Goal: Task Accomplishment & Management: Complete application form

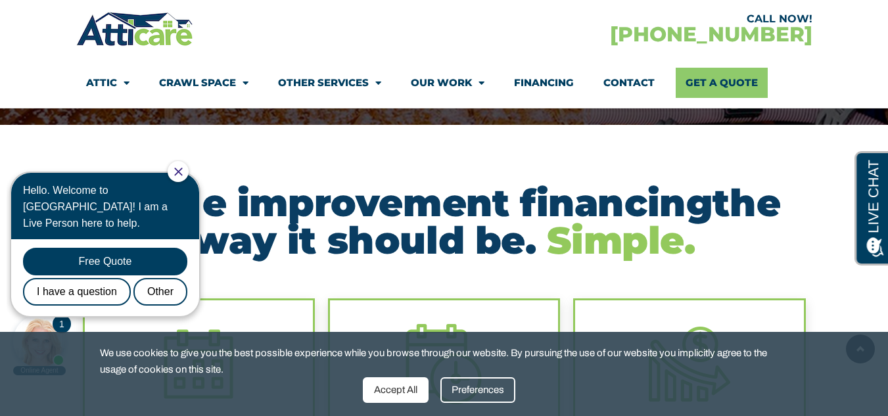
scroll to position [263, 0]
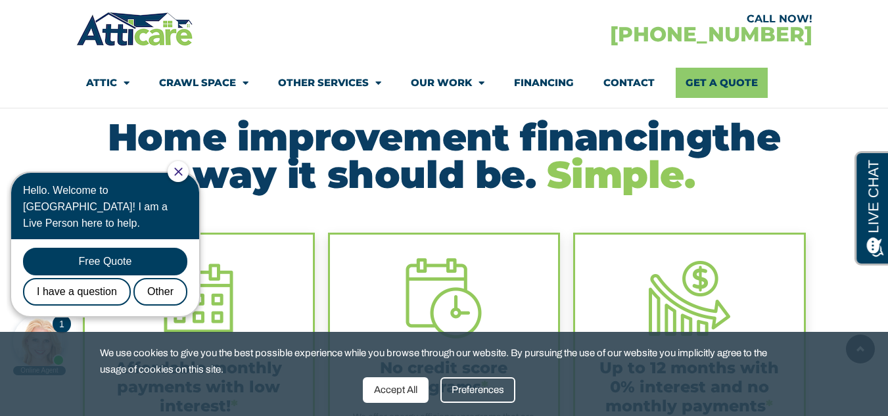
click at [402, 388] on div "Accept All" at bounding box center [396, 390] width 66 height 26
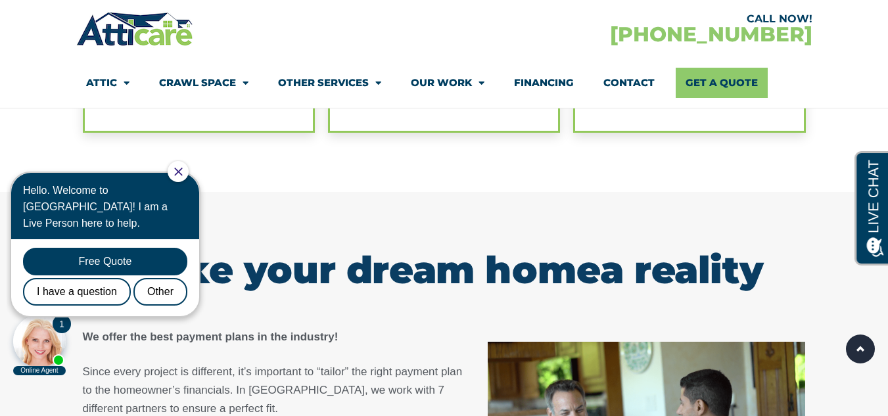
scroll to position [591, 0]
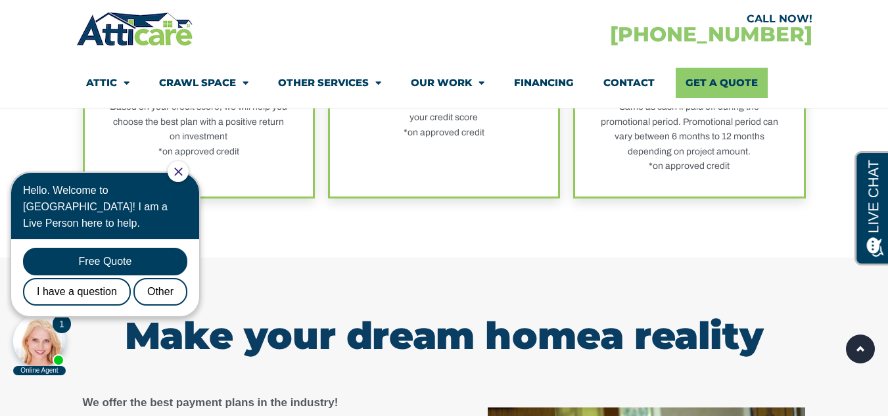
click at [182, 172] on icon "Close Chat" at bounding box center [178, 172] width 8 height 8
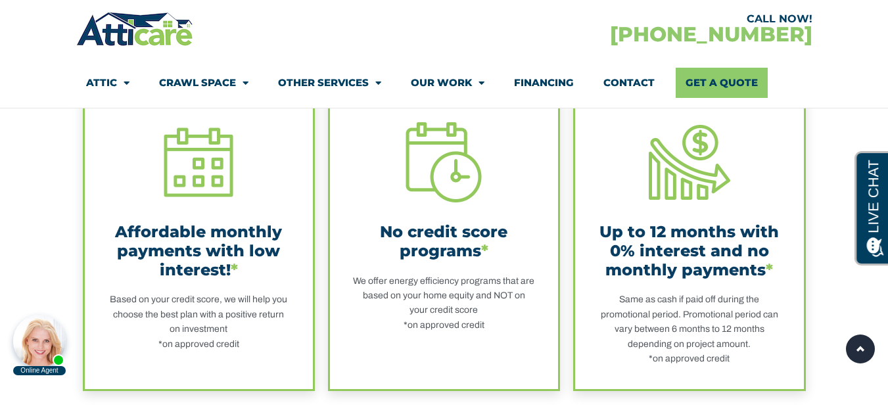
scroll to position [394, 0]
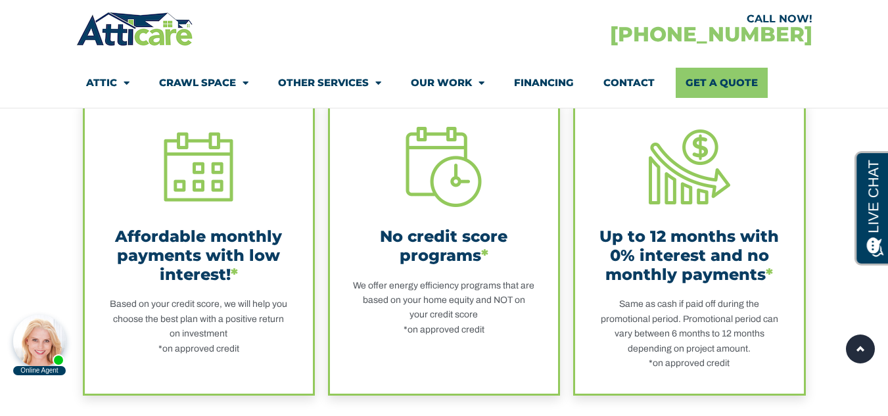
click at [681, 258] on div "Up to 12 months with 0% interest and no monthly payments *" at bounding box center [689, 255] width 182 height 56
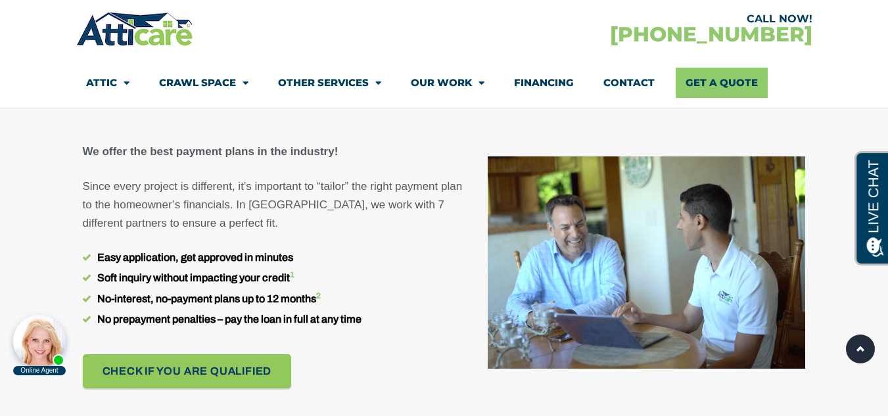
scroll to position [1051, 0]
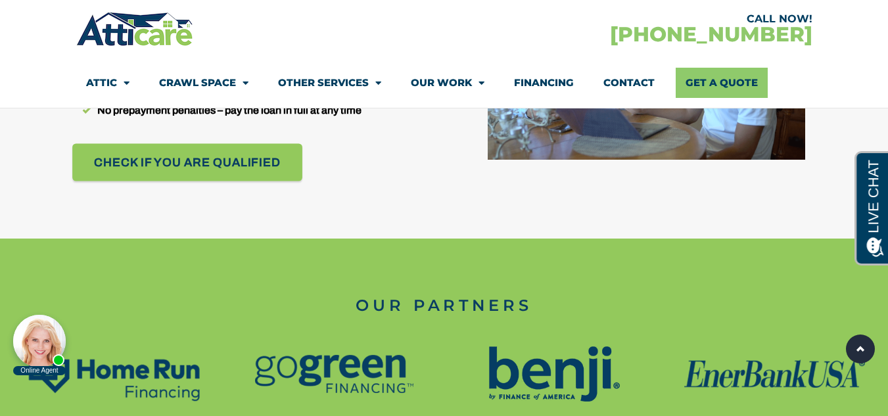
click at [171, 166] on span "Check if you are qualified" at bounding box center [187, 162] width 187 height 23
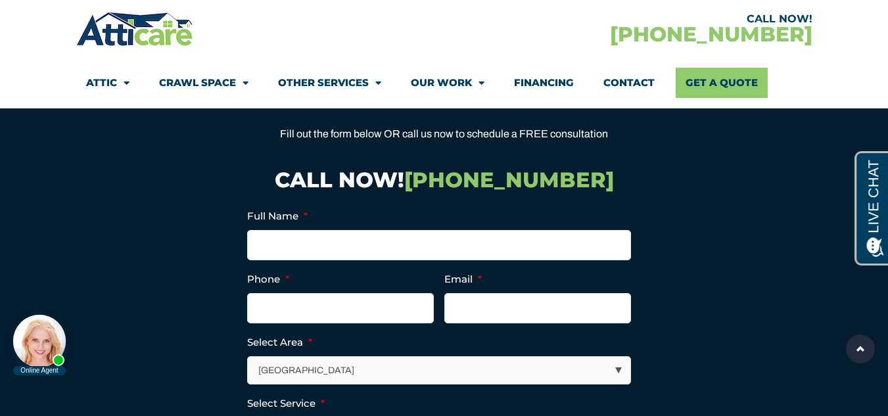
scroll to position [2077, 0]
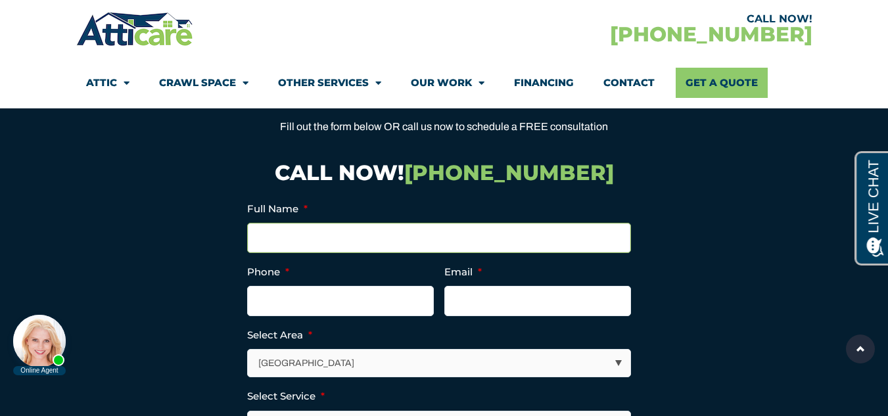
click at [424, 244] on input "Full Name *" at bounding box center [439, 238] width 384 height 30
type input "[PERSON_NAME]"
click at [311, 298] on input "Phone *" at bounding box center [340, 301] width 187 height 30
type input "[PHONE_NUMBER]"
click at [496, 303] on input "Email *" at bounding box center [537, 301] width 187 height 30
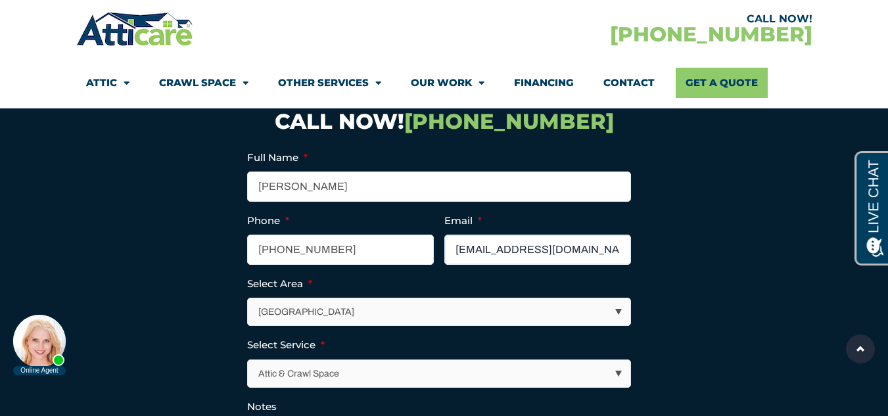
scroll to position [2142, 0]
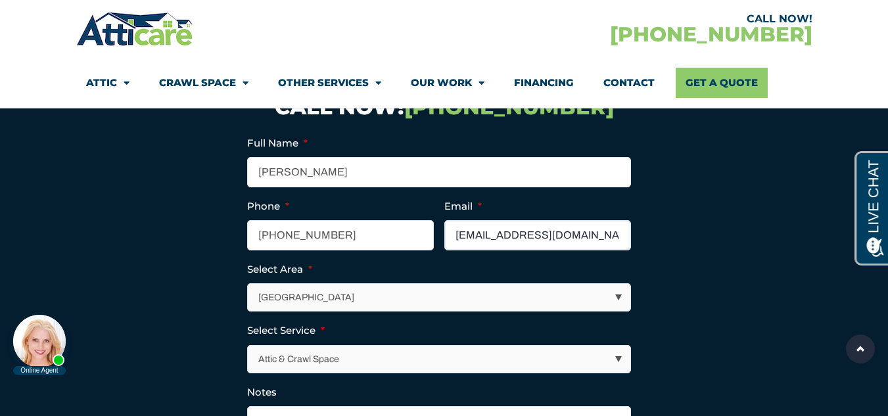
type input "[EMAIL_ADDRESS][DOMAIN_NAME]"
click at [619, 294] on select "[GEOGRAPHIC_DATA] [GEOGRAPHIC_DATA] [US_STATE] / [US_STATE] Area Other Areas" at bounding box center [439, 297] width 382 height 27
click at [248, 284] on select "[GEOGRAPHIC_DATA] [GEOGRAPHIC_DATA] [US_STATE] / [US_STATE] Area Other Areas" at bounding box center [439, 297] width 382 height 27
click at [620, 292] on select "[GEOGRAPHIC_DATA] [GEOGRAPHIC_DATA] [US_STATE] / [US_STATE] Area Other Areas" at bounding box center [439, 297] width 382 height 27
select select "[GEOGRAPHIC_DATA]"
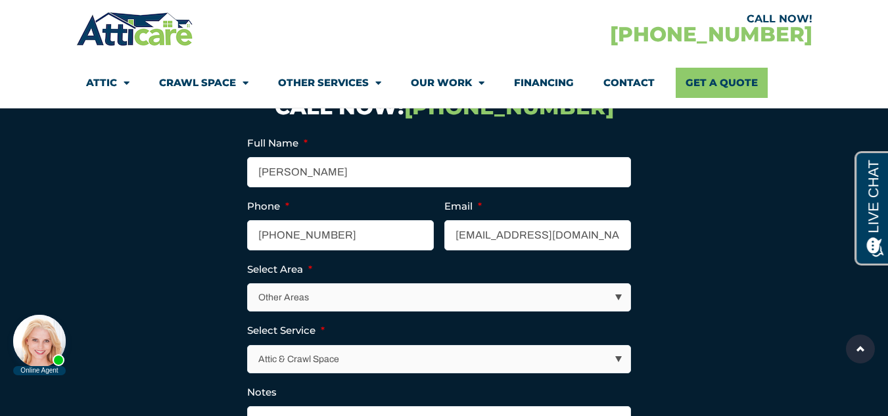
click at [248, 284] on select "[GEOGRAPHIC_DATA] [GEOGRAPHIC_DATA] [US_STATE] / [US_STATE] Area Other Areas" at bounding box center [439, 297] width 382 height 27
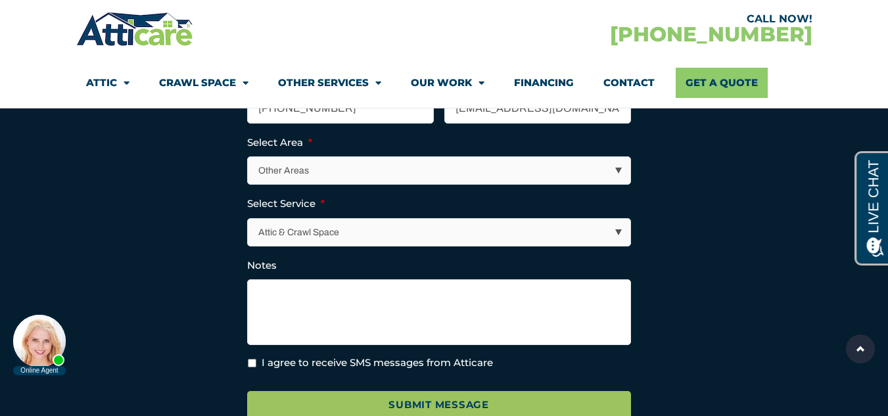
scroll to position [2274, 0]
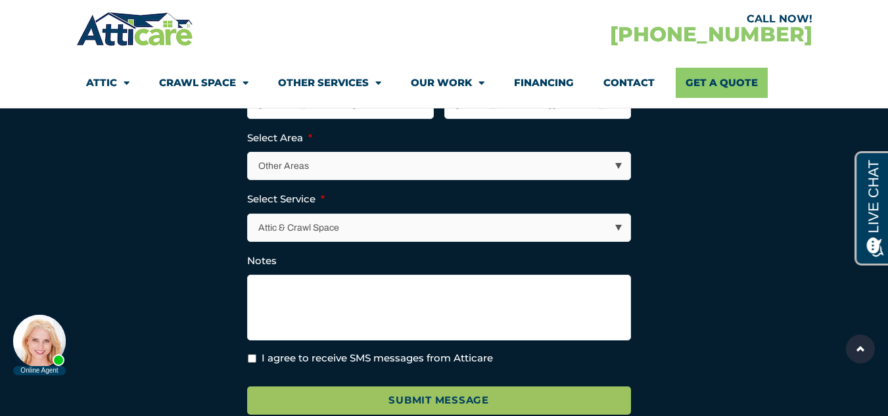
click at [252, 357] on input "I agree to receive SMS messages from Atticare" at bounding box center [252, 358] width 9 height 9
checkbox input "true"
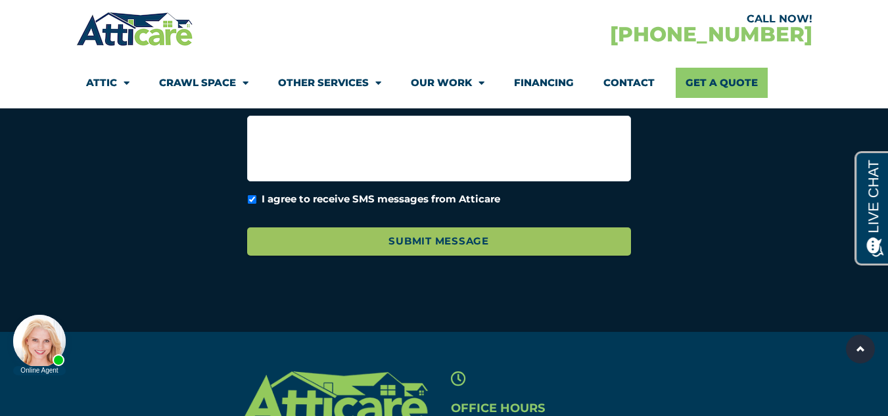
scroll to position [2471, 0]
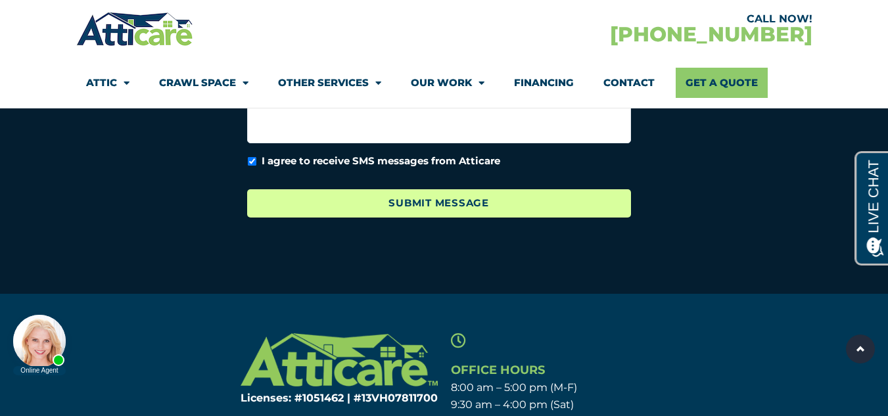
click at [451, 206] on input "Submit Message" at bounding box center [439, 203] width 384 height 28
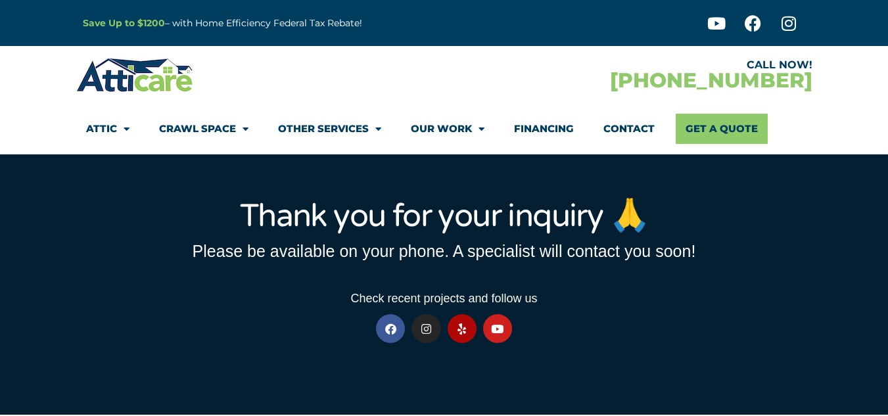
click at [535, 127] on link "Financing" at bounding box center [544, 129] width 60 height 30
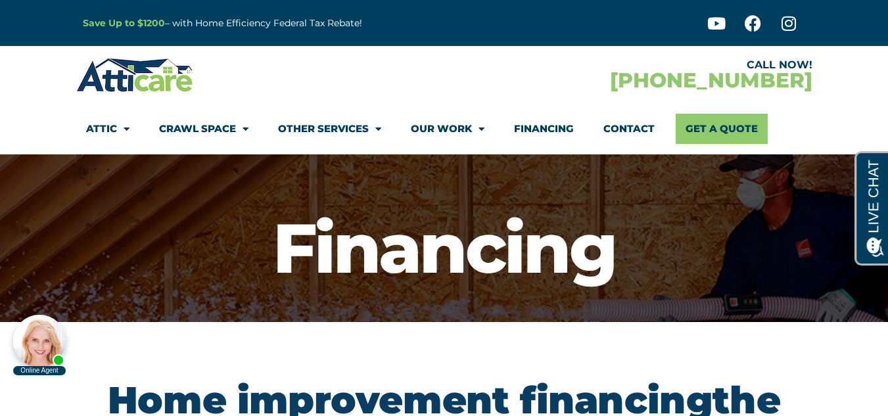
click at [542, 127] on link "Financing" at bounding box center [544, 129] width 60 height 30
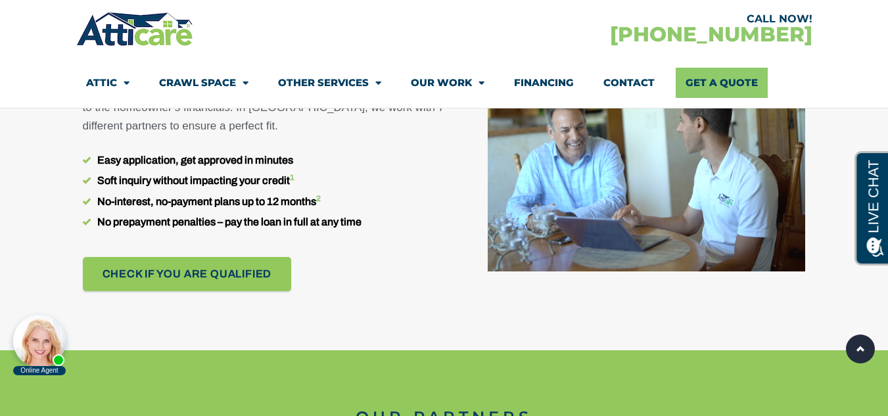
scroll to position [920, 0]
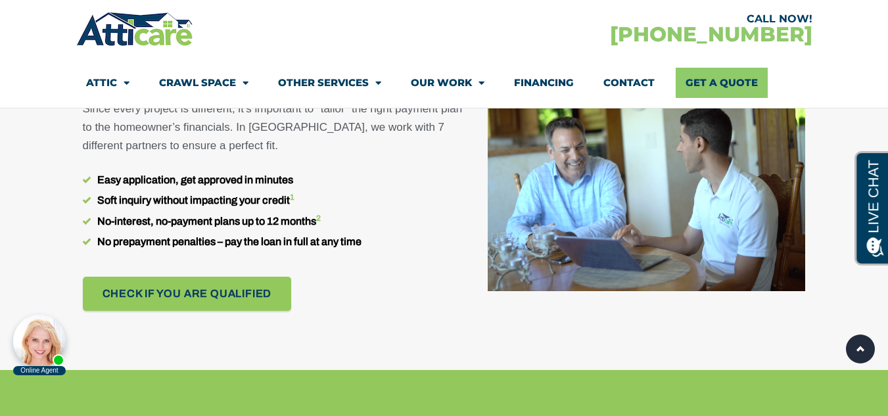
click at [187, 294] on body "Online Agent Close" at bounding box center [112, 327] width 210 height 99
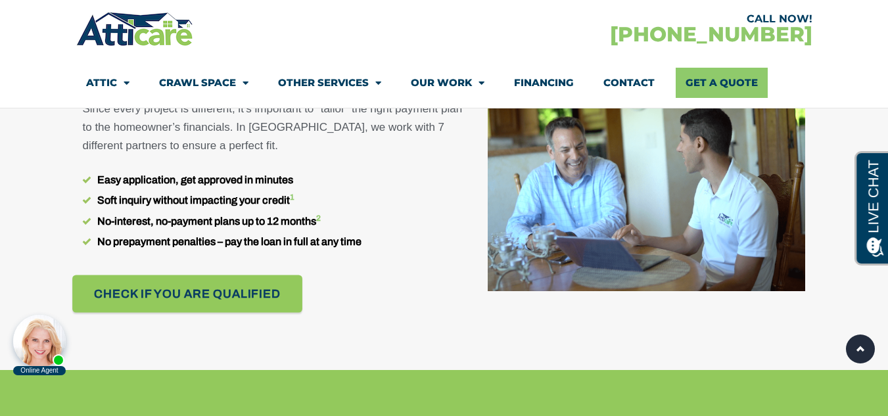
click at [168, 277] on link "Check if you are qualified" at bounding box center [187, 293] width 230 height 37
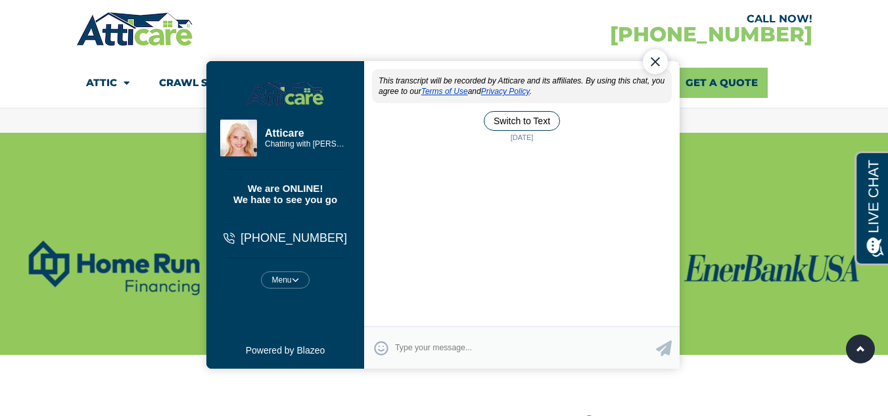
click at [459, 350] on textarea "Type your response and press Return or Send" at bounding box center [524, 347] width 261 height 26
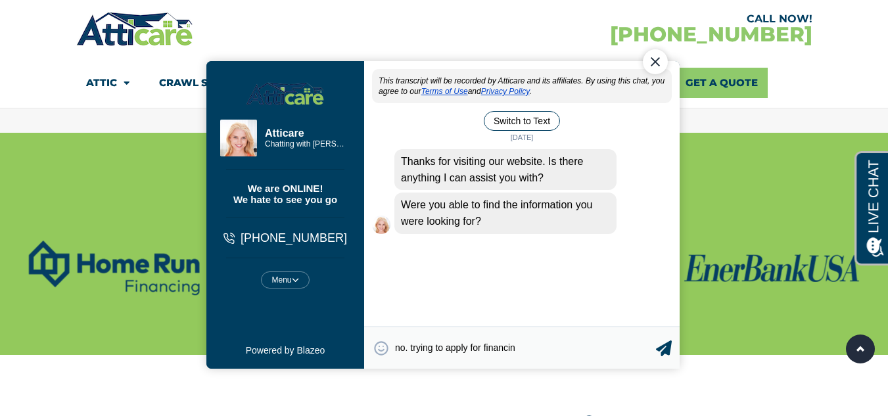
type textarea "no. trying to apply for financing"
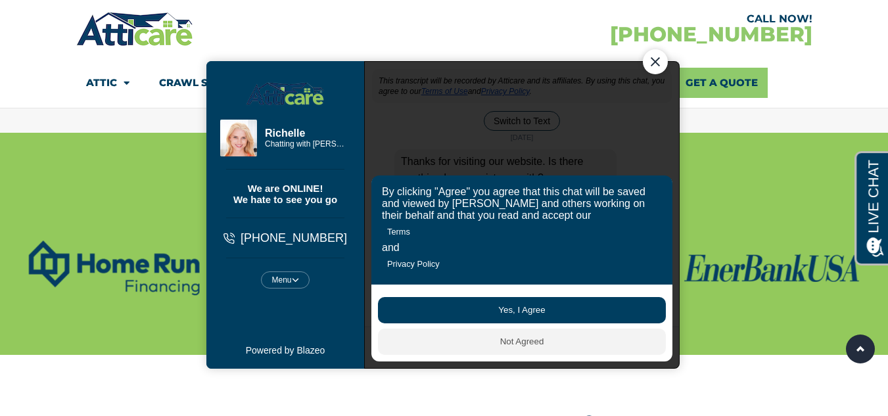
click at [534, 305] on button "Yes, I Agree" at bounding box center [521, 309] width 288 height 26
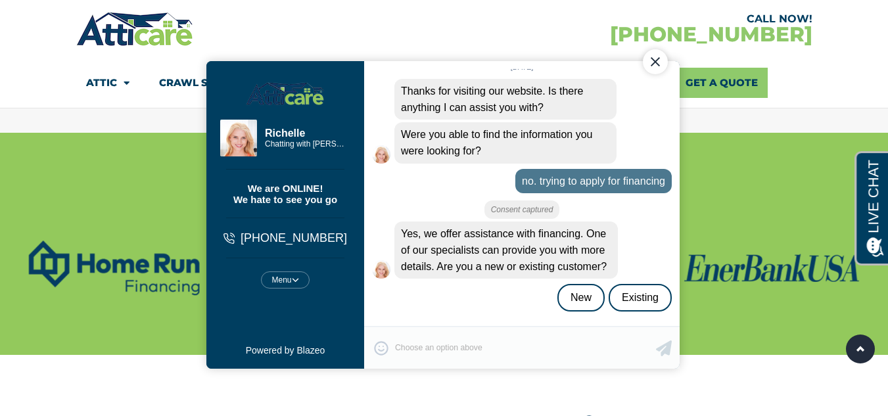
scroll to position [72, 0]
click at [500, 342] on div "😀 😁 😂 😃 😄 😅 😆 😇 😈 😉 😊 😋 😌 😍 😎 😏 😐 😑 😒 😓 😔 😕 😖 😗 😘 😛 😝 😞 😟 😠 😡 😢 😣 😤 😥 😦 Type yo…" at bounding box center [520, 346] width 315 height 43
click at [476, 341] on div "😀 😁 😂 😃 😄 😅 😆 😇 😈 😉 😊 😋 😌 😍 😎 😏 😐 😑 😒 😓 😔 😕 😖 😗 😘 😛 😝 😞 😟 😠 😡 😢 😣 😤 😥 😦 Type yo…" at bounding box center [520, 346] width 315 height 43
click at [466, 341] on div "😀 😁 😂 😃 😄 😅 😆 😇 😈 😉 😊 😋 😌 😍 😎 😏 😐 😑 😒 😓 😔 😕 😖 😗 😘 😛 😝 😞 😟 😠 😡 😢 😣 😤 😥 😦 Type yo…" at bounding box center [520, 346] width 315 height 43
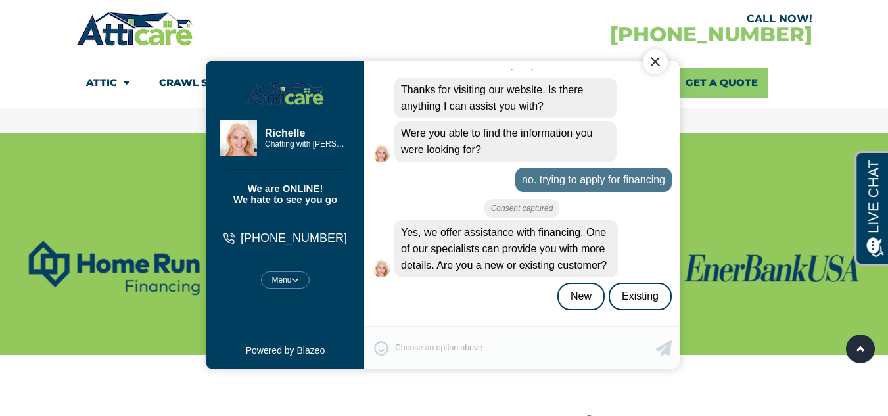
click at [466, 341] on div "😀 😁 😂 😃 😄 😅 😆 😇 😈 😉 😊 😋 😌 😍 😎 😏 😐 😑 😒 😓 😔 😕 😖 😗 😘 😛 😝 😞 😟 😠 😡 😢 😣 😤 😥 😦 Type yo…" at bounding box center [520, 346] width 315 height 43
click at [572, 300] on div "New" at bounding box center [579, 296] width 47 height 28
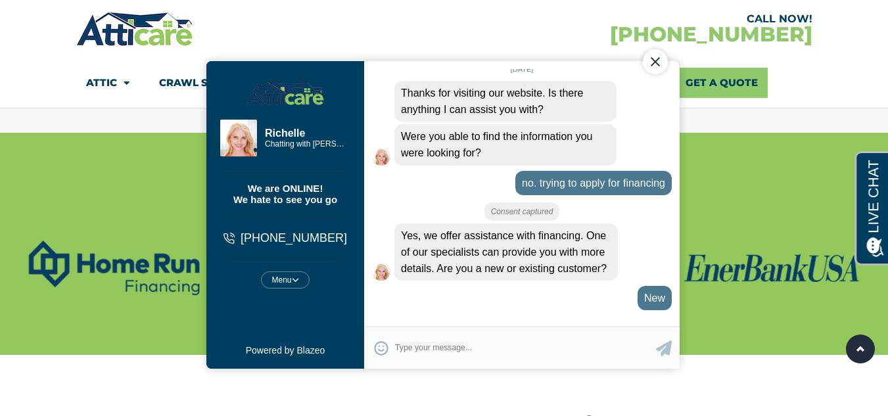
scroll to position [68, 0]
click at [478, 355] on textarea "Type your response and press Return or Send" at bounding box center [524, 347] width 261 height 26
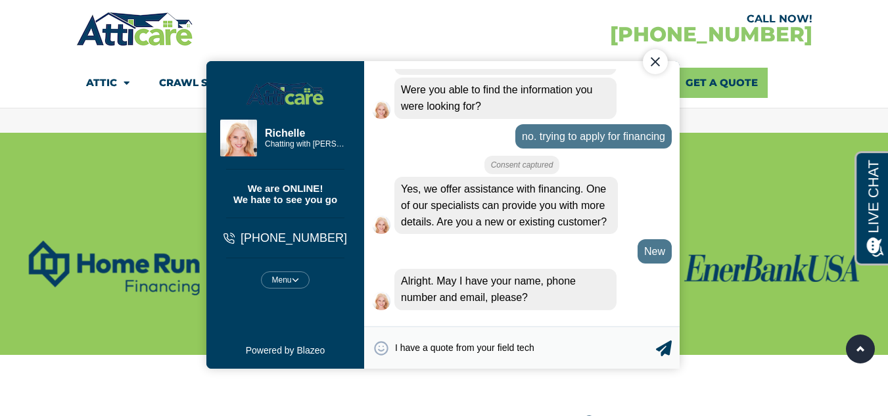
type textarea "I have a quote from your field techs"
type textarea "s"
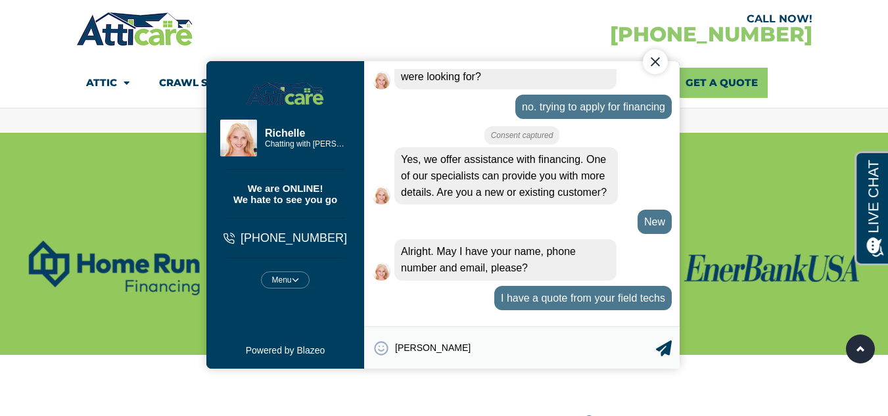
scroll to position [191, 0]
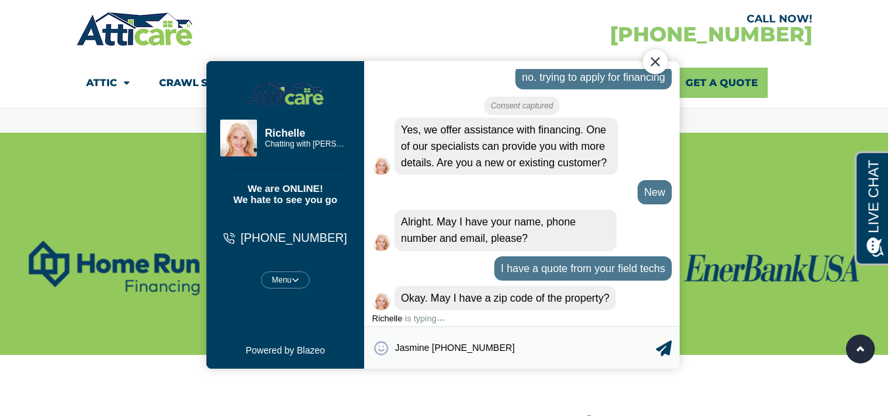
type textarea "Jasmine 818-987-1959"
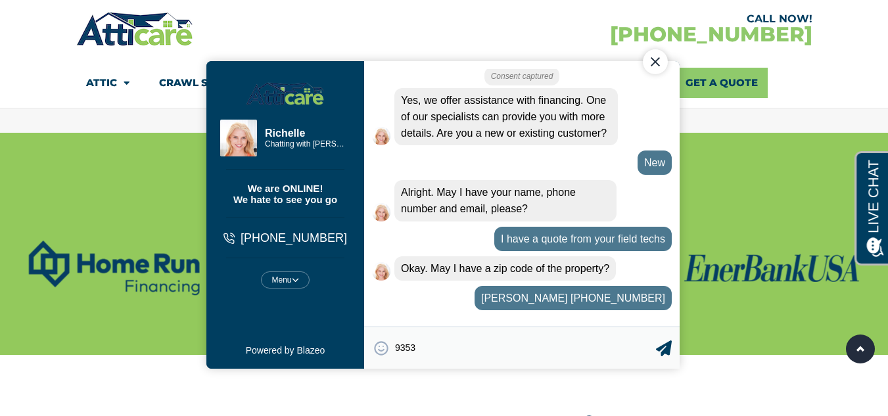
type textarea "93535"
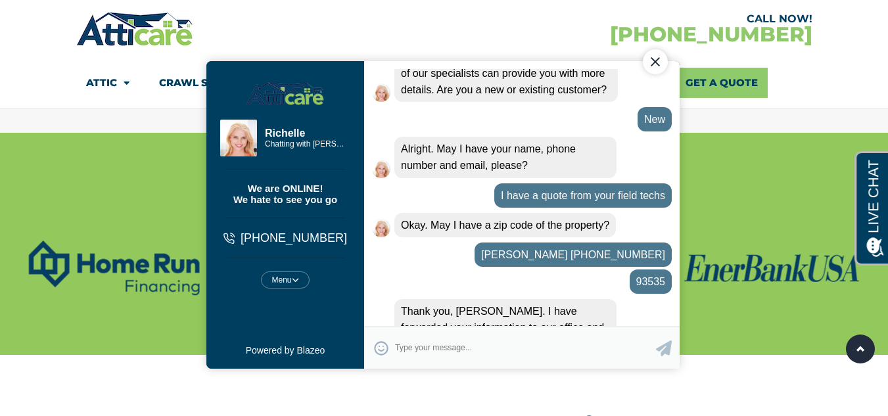
scroll to position [327, 0]
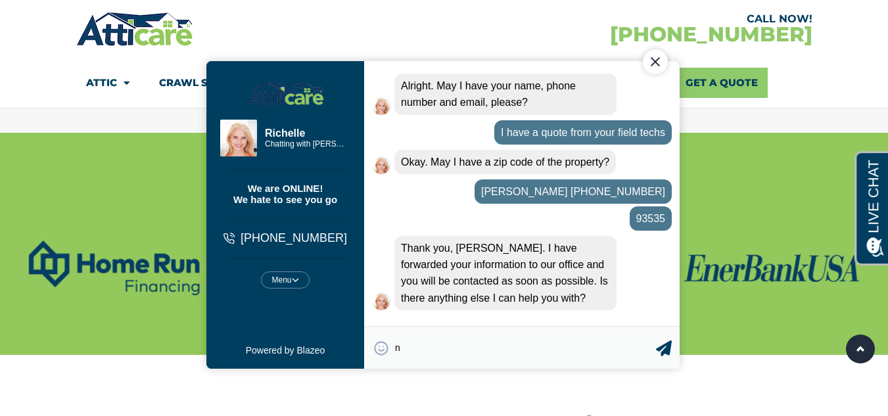
type textarea "no"
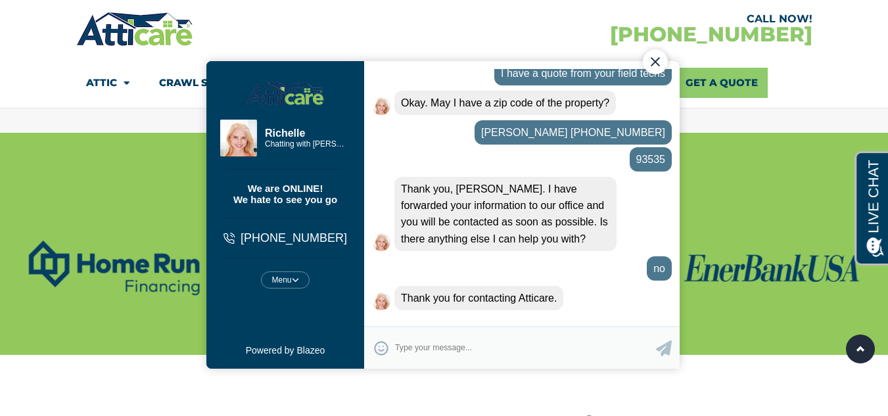
scroll to position [384, 0]
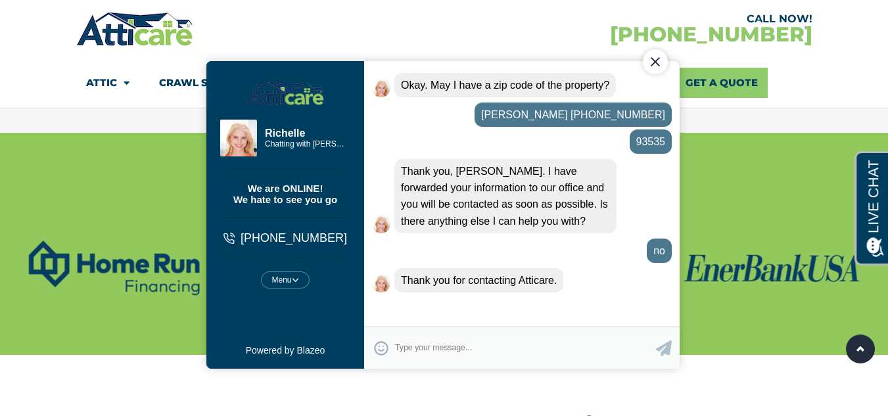
click at [646, 63] on div "Close Chat" at bounding box center [654, 61] width 25 height 25
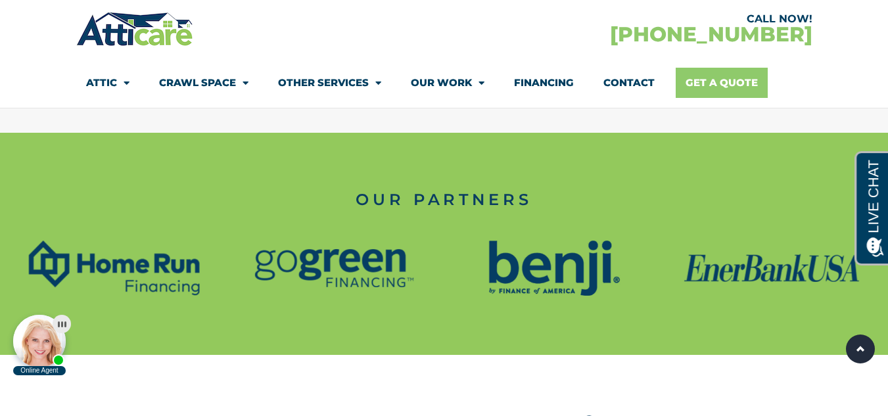
click at [715, 89] on link "Get A Quote" at bounding box center [721, 83] width 92 height 30
